Goal: Subscribe to service/newsletter

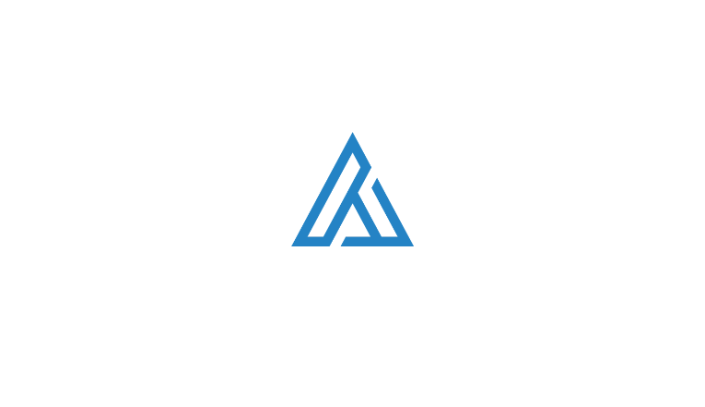
type input "GYIqDLDPJN"
type input "NqTtoOJd"
type input "iduroro220@gmail.com"
